Goal: Task Accomplishment & Management: Manage account settings

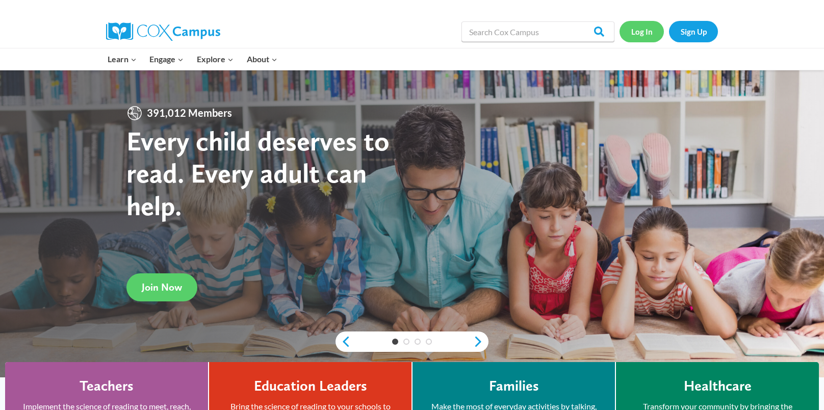
click at [634, 30] on link "Log In" at bounding box center [641, 31] width 44 height 21
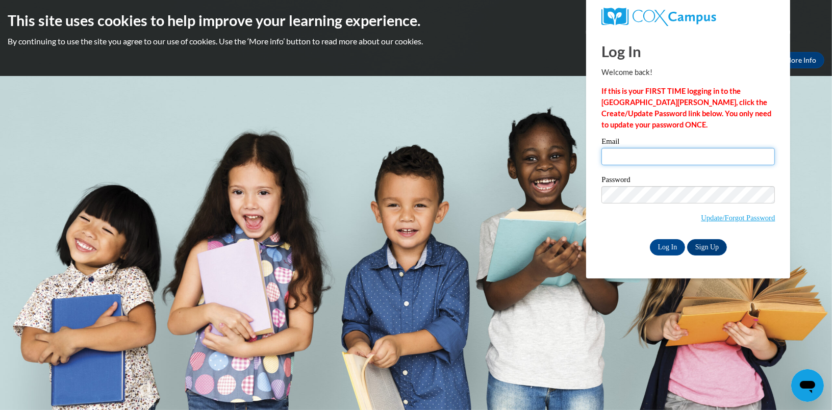
click at [650, 152] on input "Email" at bounding box center [687, 156] width 173 height 17
type input "[EMAIL_ADDRESS][DOMAIN_NAME]"
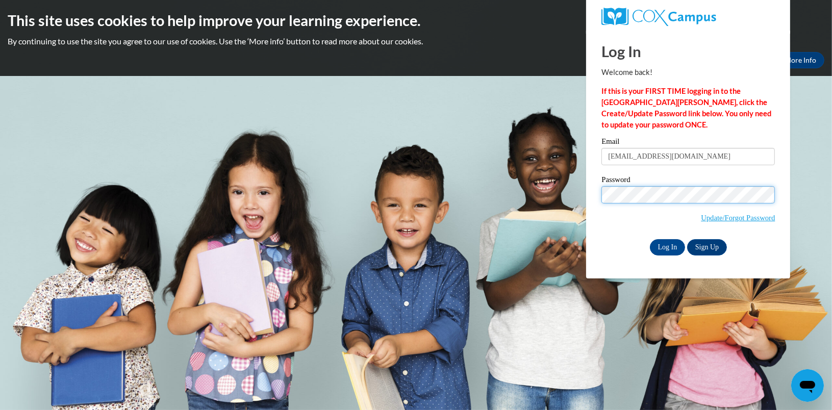
click at [650, 239] on input "Log In" at bounding box center [668, 247] width 36 height 16
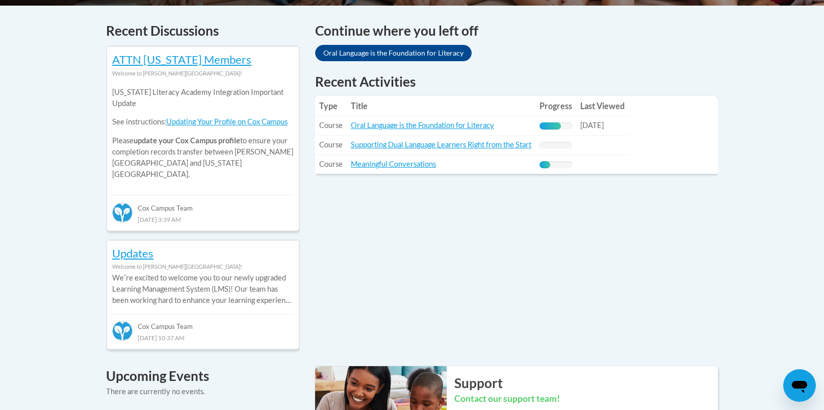
scroll to position [320, 0]
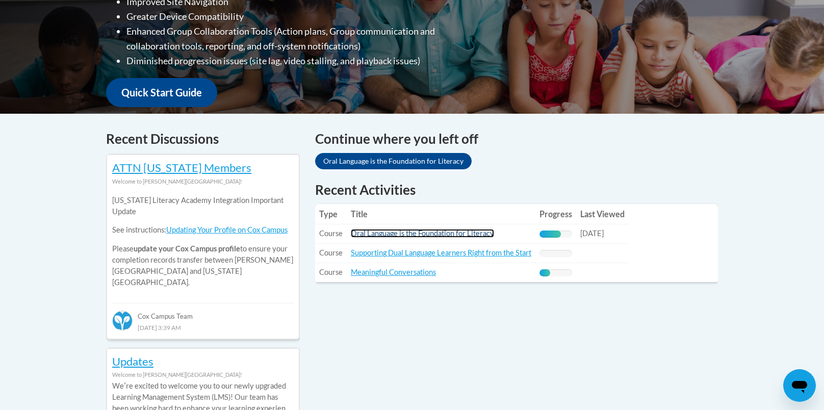
click at [424, 236] on link "Oral Language is the Foundation for Literacy" at bounding box center [422, 233] width 143 height 9
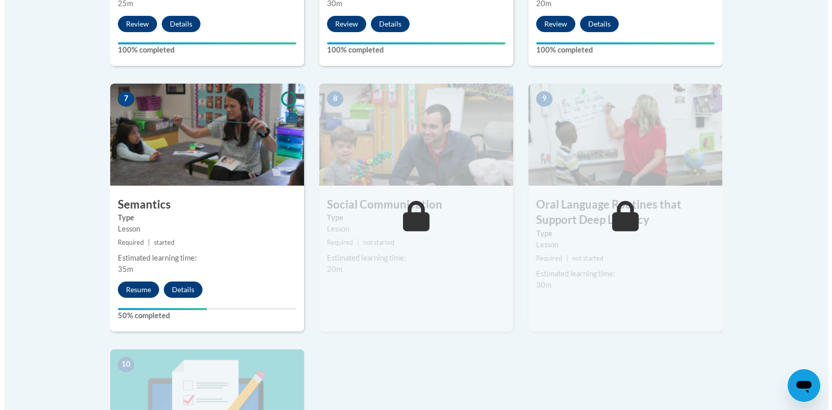
scroll to position [816, 0]
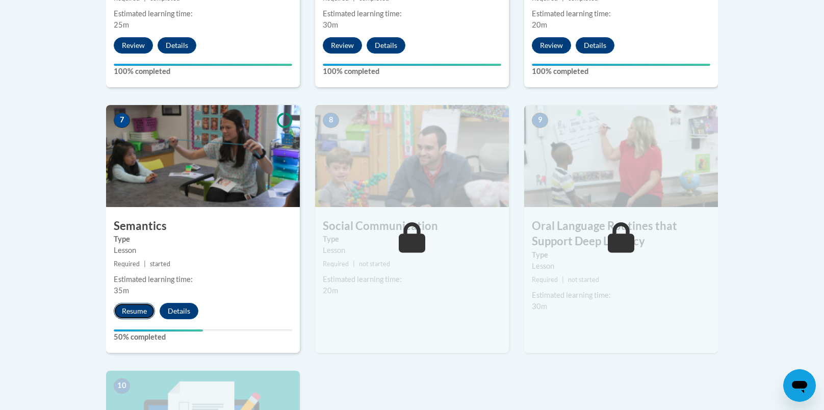
click at [137, 313] on button "Resume" at bounding box center [134, 311] width 41 height 16
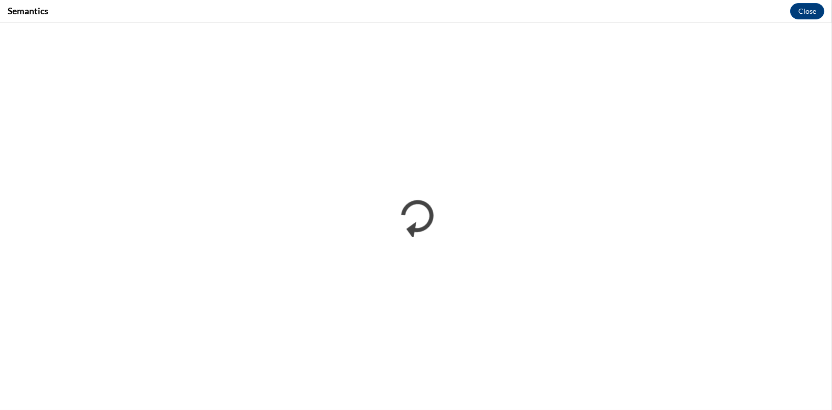
scroll to position [0, 0]
